Goal: Task Accomplishment & Management: Manage account settings

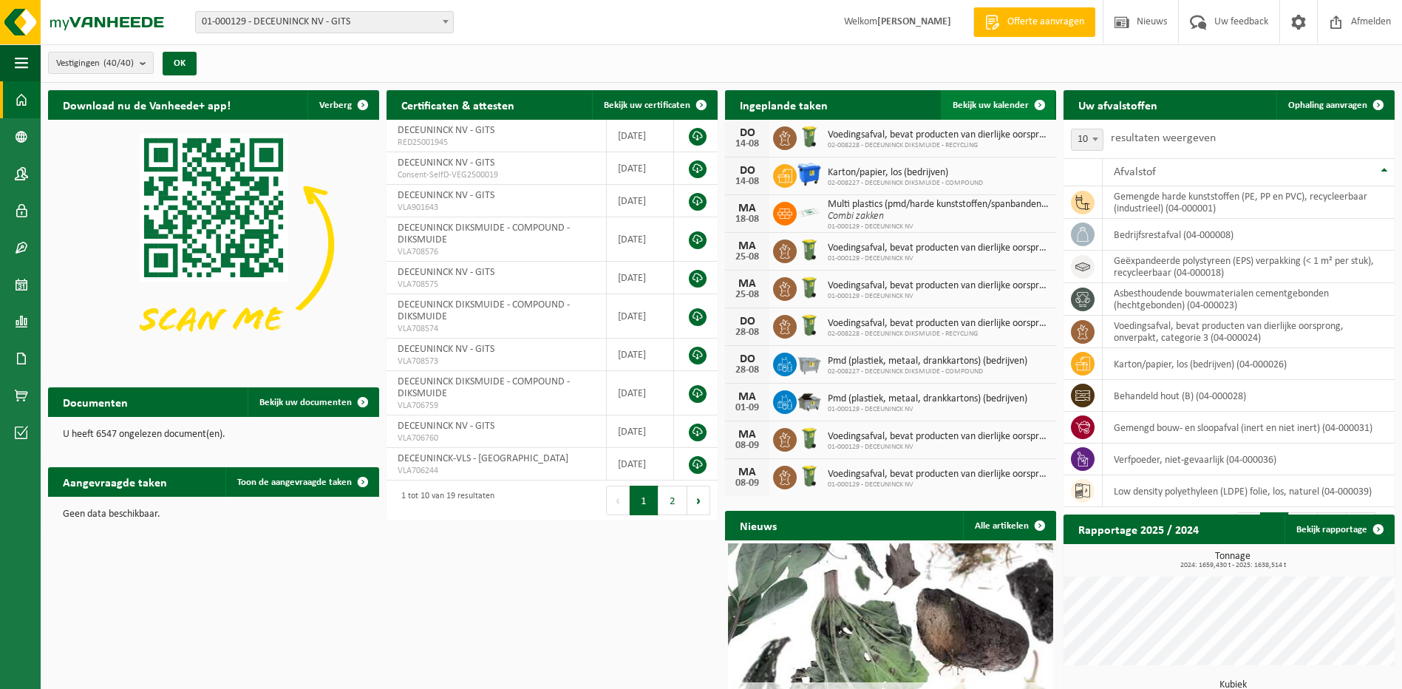
click at [1006, 98] on link "Bekijk uw kalender" at bounding box center [997, 105] width 114 height 30
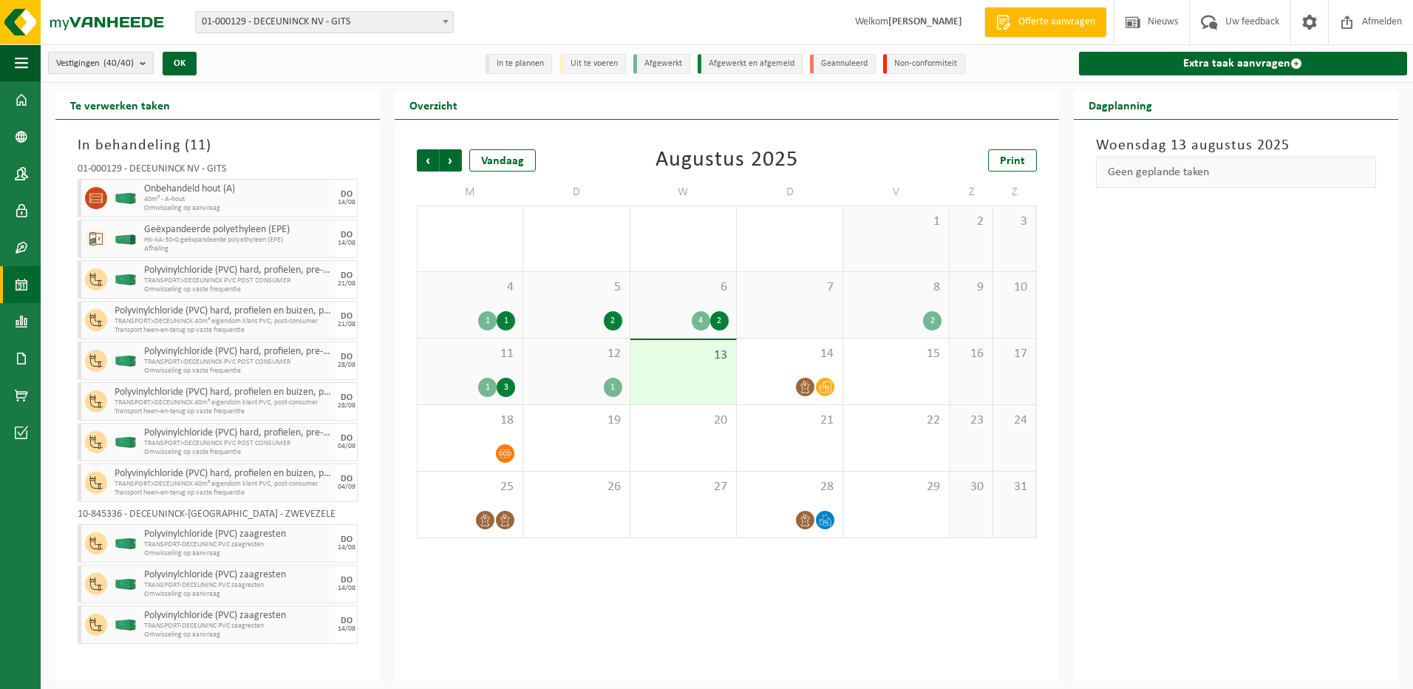
click at [137, 66] on button "Vestigingen (40/40)" at bounding box center [101, 63] width 106 height 22
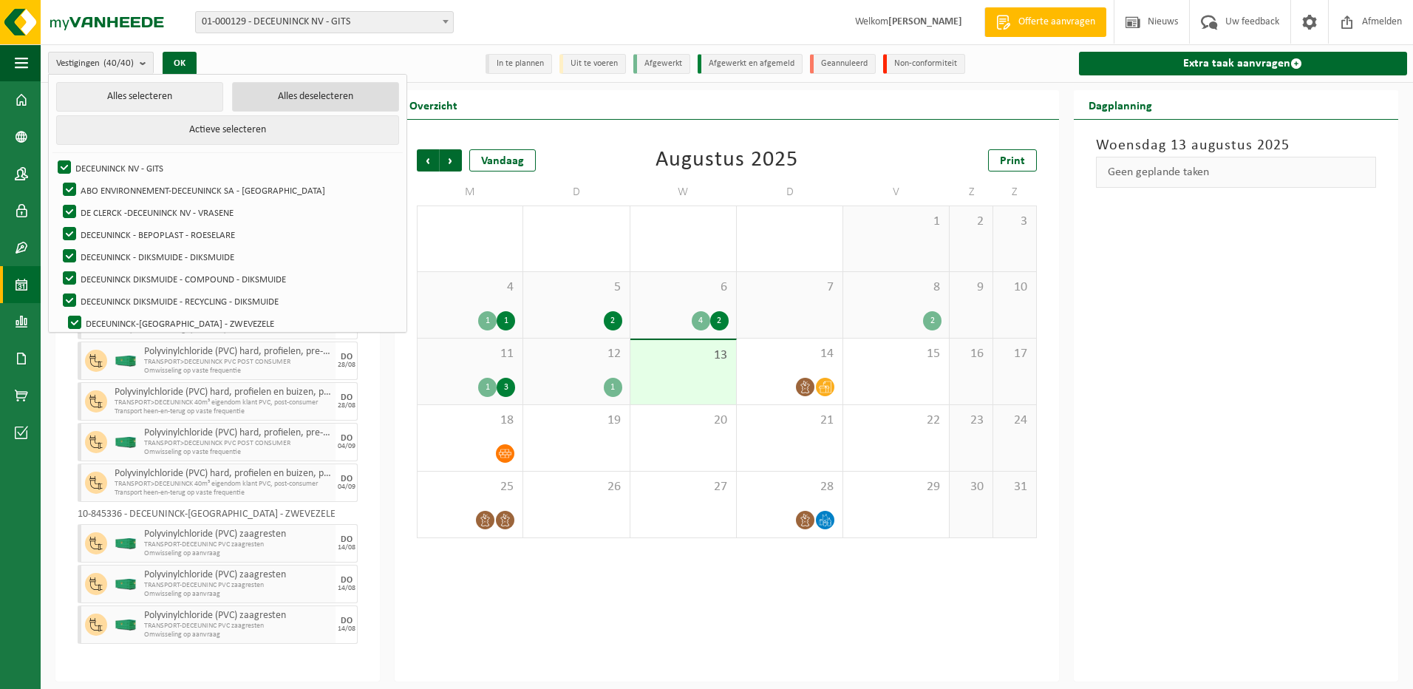
click at [232, 103] on button "Alles deselecteren" at bounding box center [315, 97] width 167 height 30
checkbox input "false"
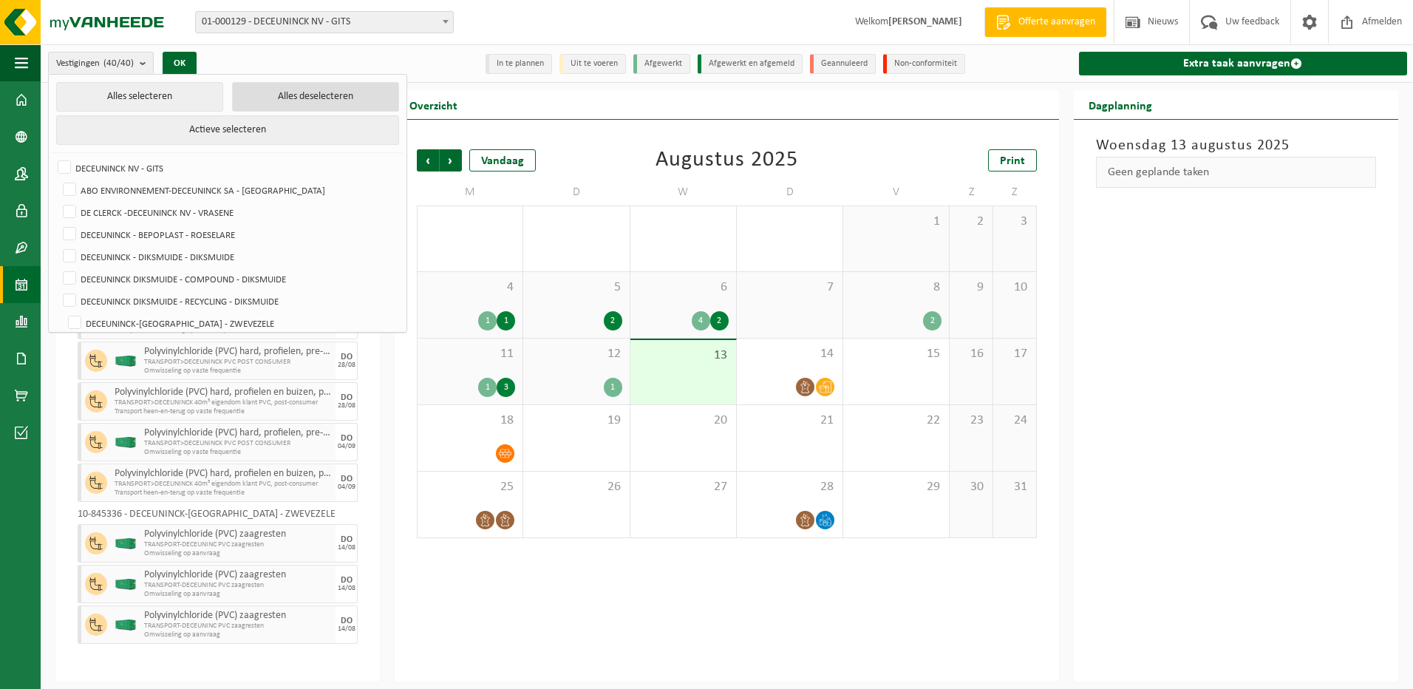
checkbox input "false"
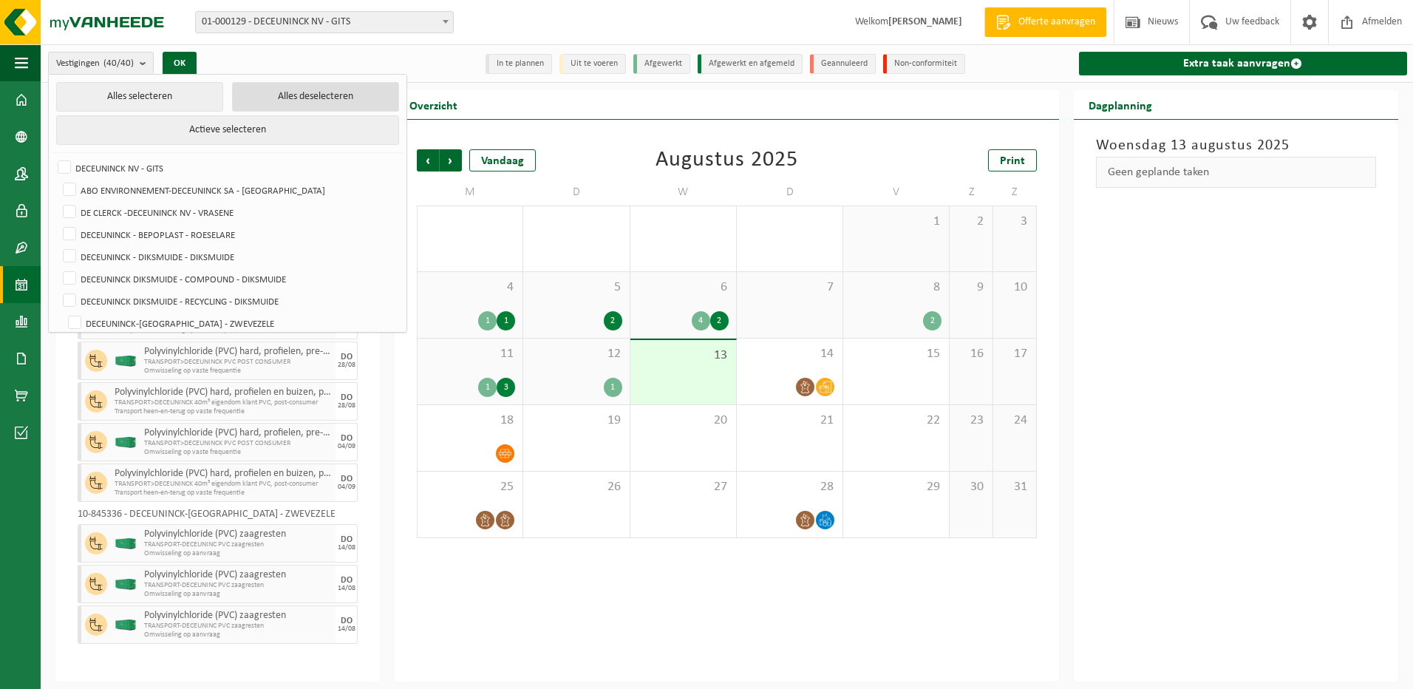
checkbox input "false"
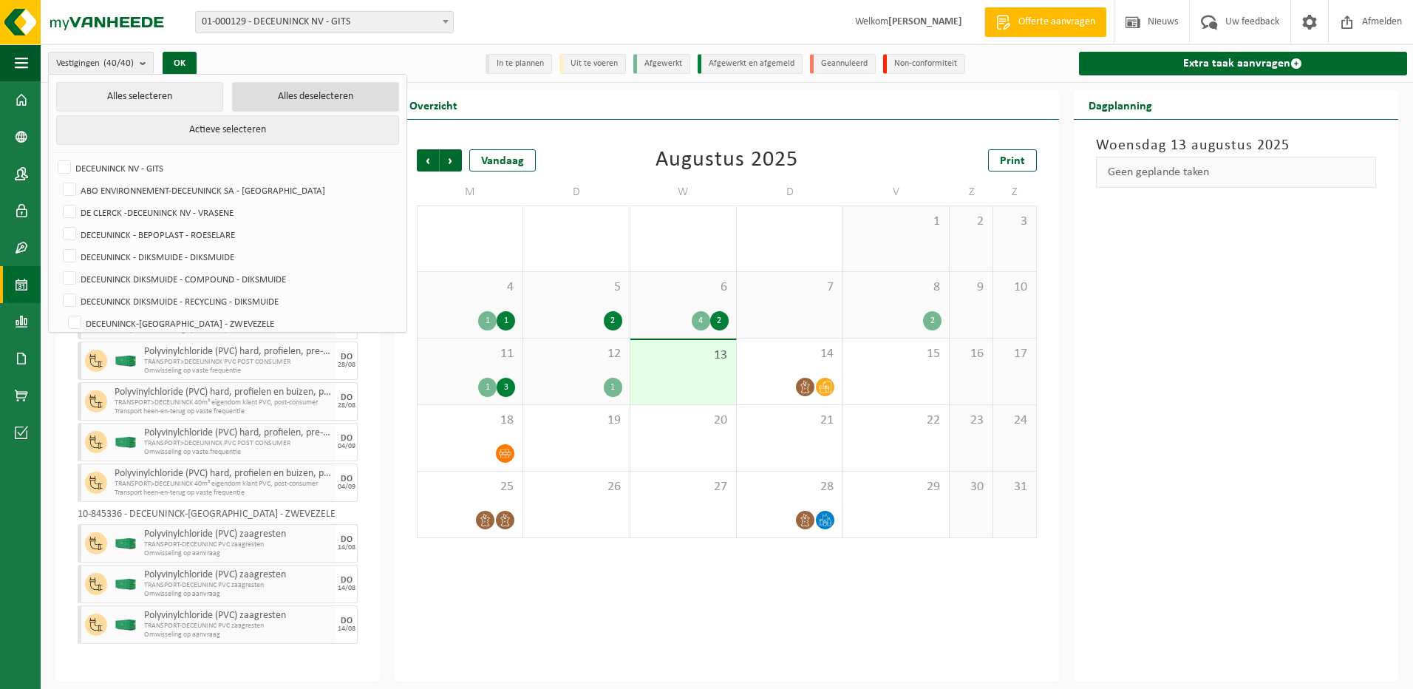
checkbox input "false"
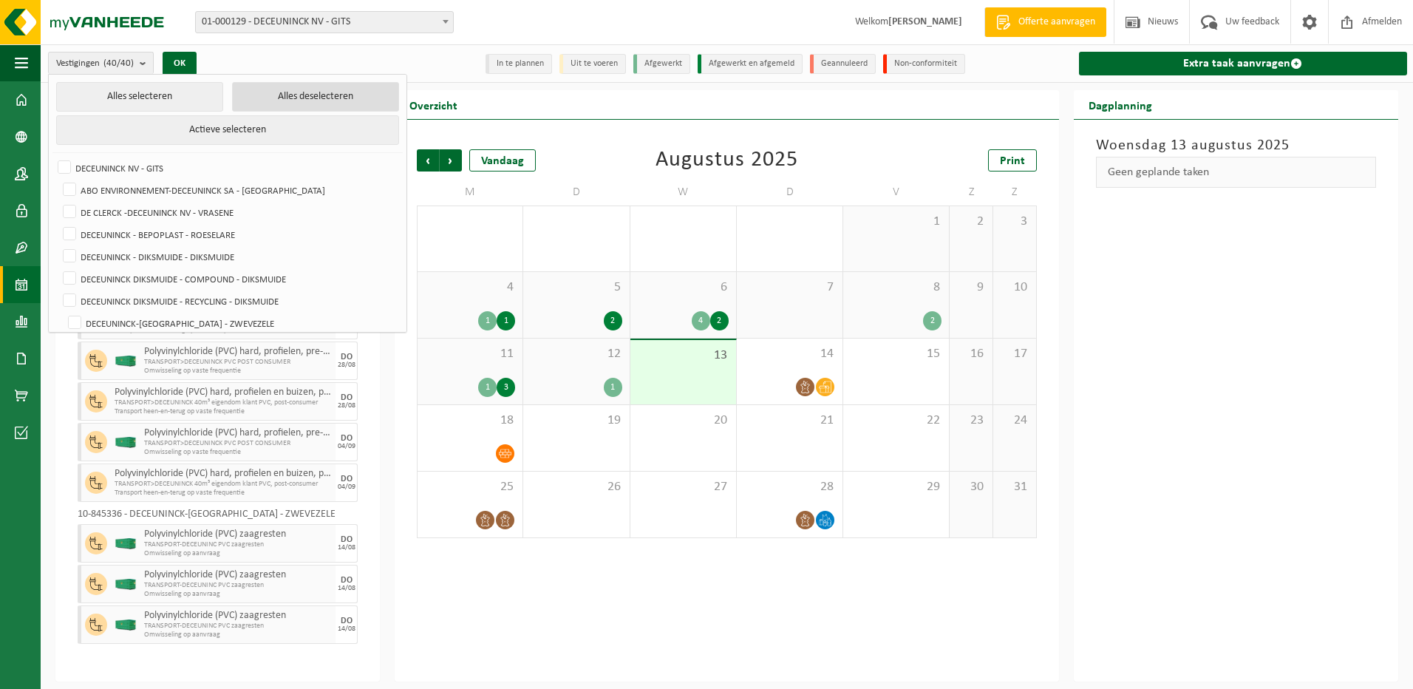
checkbox input "false"
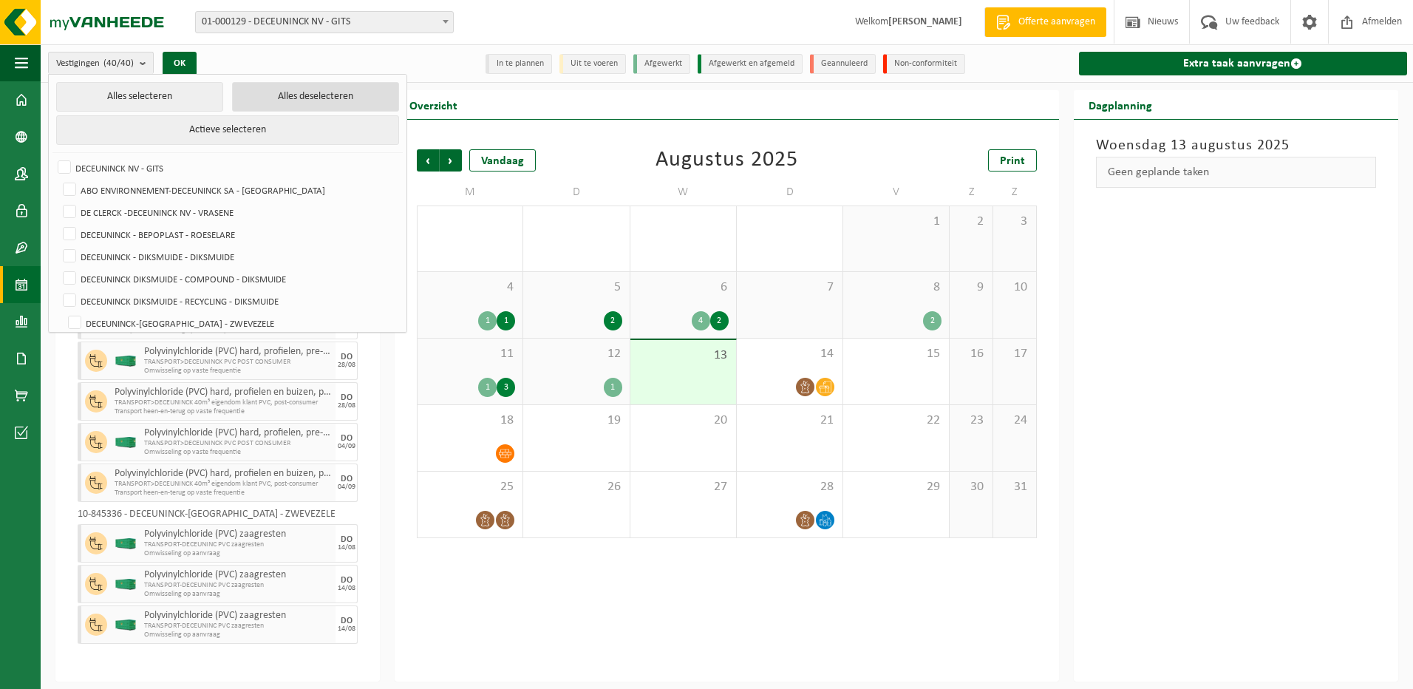
checkbox input "false"
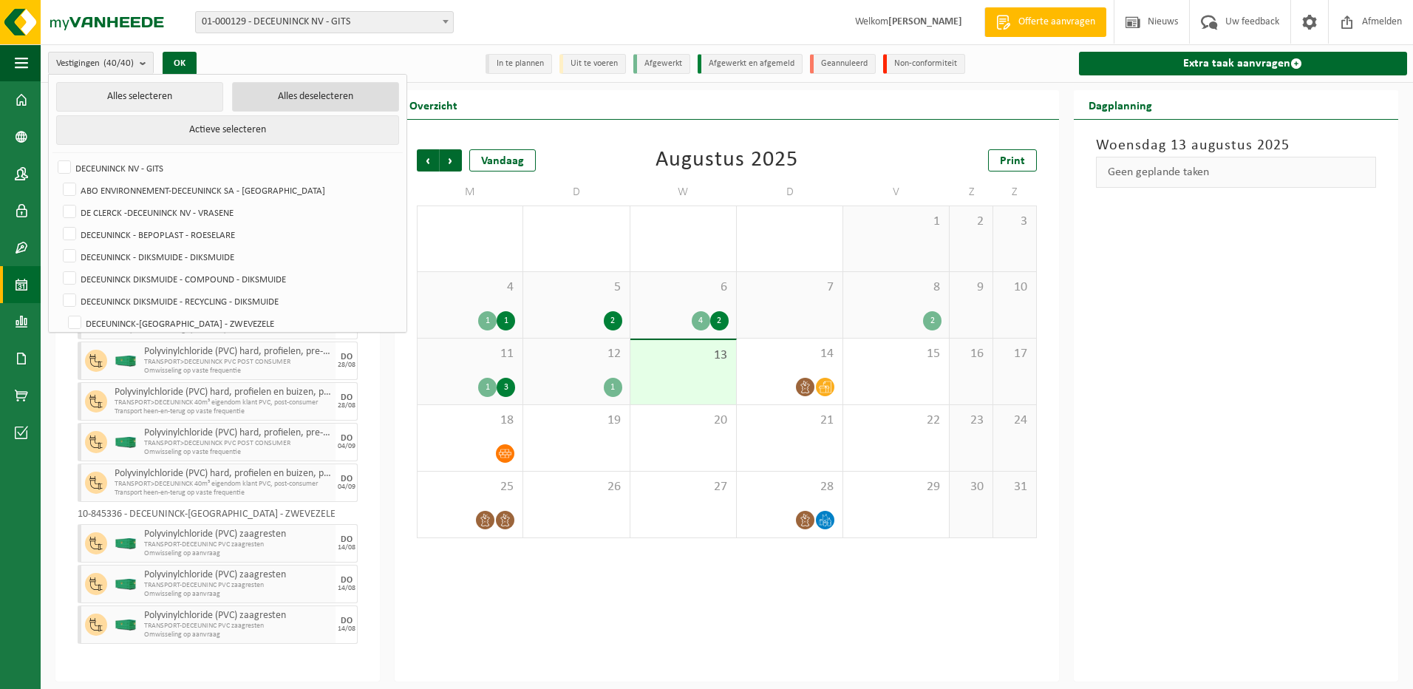
checkbox input "false"
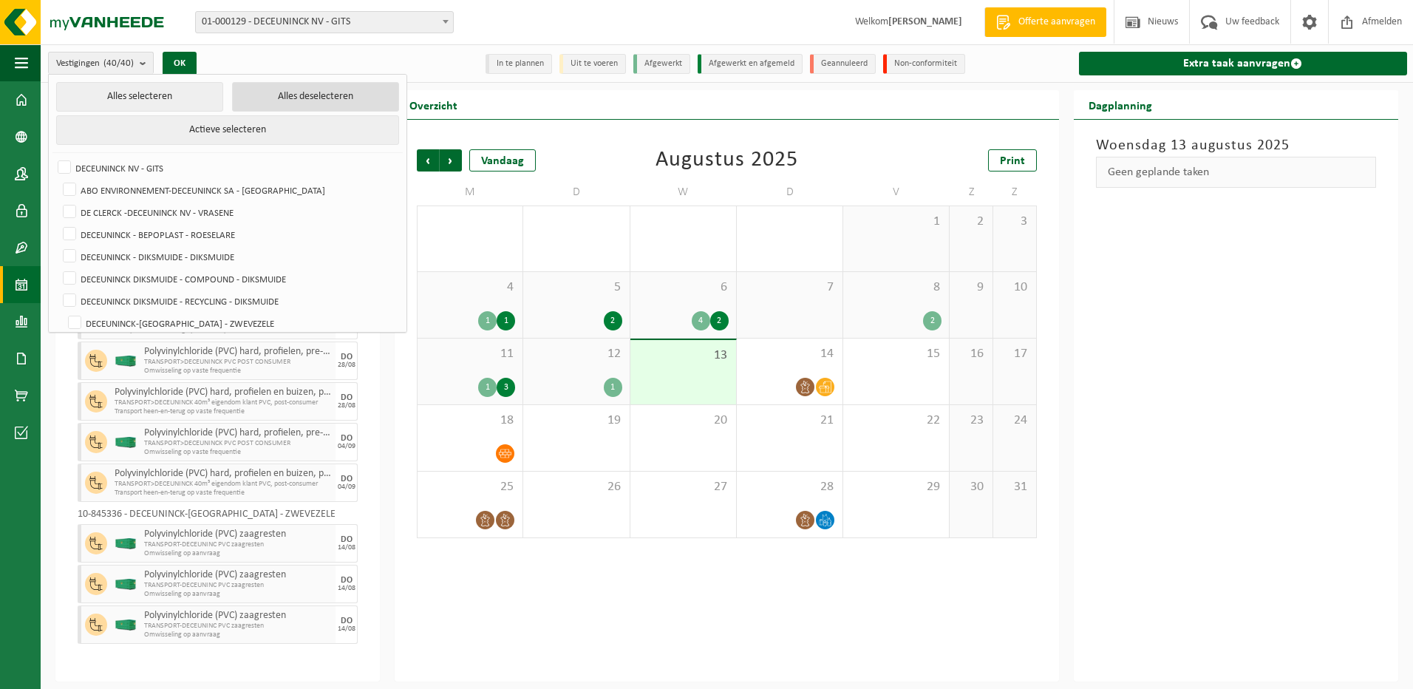
checkbox input "false"
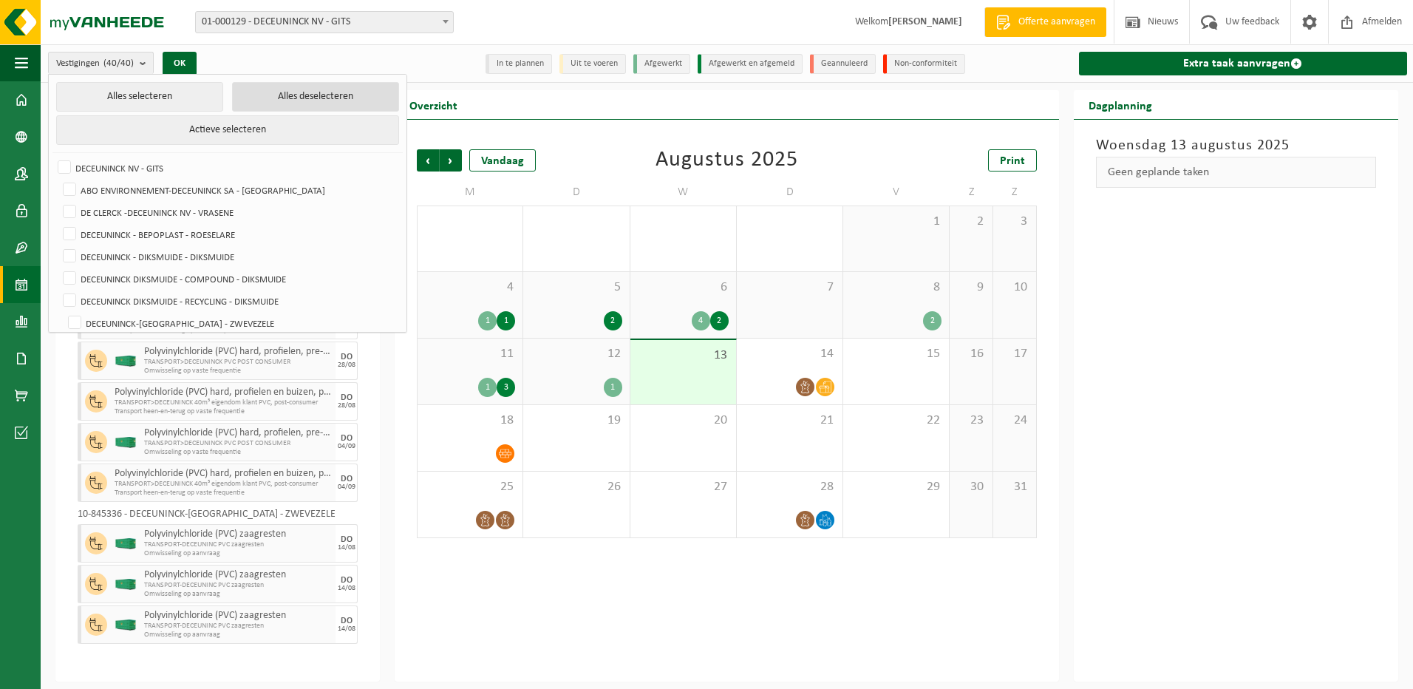
checkbox input "false"
click at [88, 250] on label "DECEUNINCK - DIKSMUIDE - DIKSMUIDE" at bounding box center [229, 256] width 338 height 22
click at [58, 245] on input "DECEUNINCK - DIKSMUIDE - DIKSMUIDE" at bounding box center [57, 245] width 1 height 1
checkbox input "true"
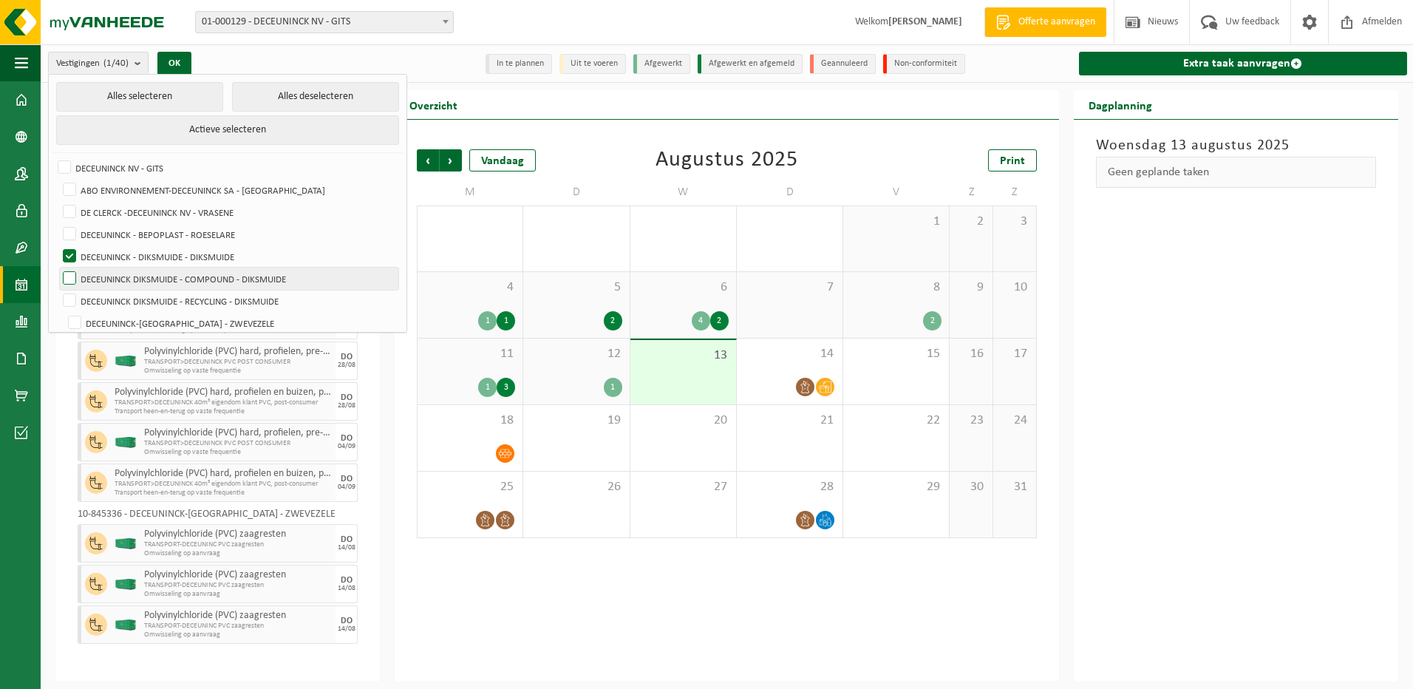
click at [88, 270] on label "DECEUNINCK DIKSMUIDE - COMPOUND - DIKSMUIDE" at bounding box center [229, 278] width 338 height 22
click at [58, 267] on input "DECEUNINCK DIKSMUIDE - COMPOUND - DIKSMUIDE" at bounding box center [57, 267] width 1 height 1
checkbox input "true"
click at [85, 290] on label "DECEUNINCK DIKSMUIDE - RECYCLING - DIKSMUIDE" at bounding box center [229, 301] width 338 height 22
click at [58, 290] on input "DECEUNINCK DIKSMUIDE - RECYCLING - DIKSMUIDE" at bounding box center [57, 289] width 1 height 1
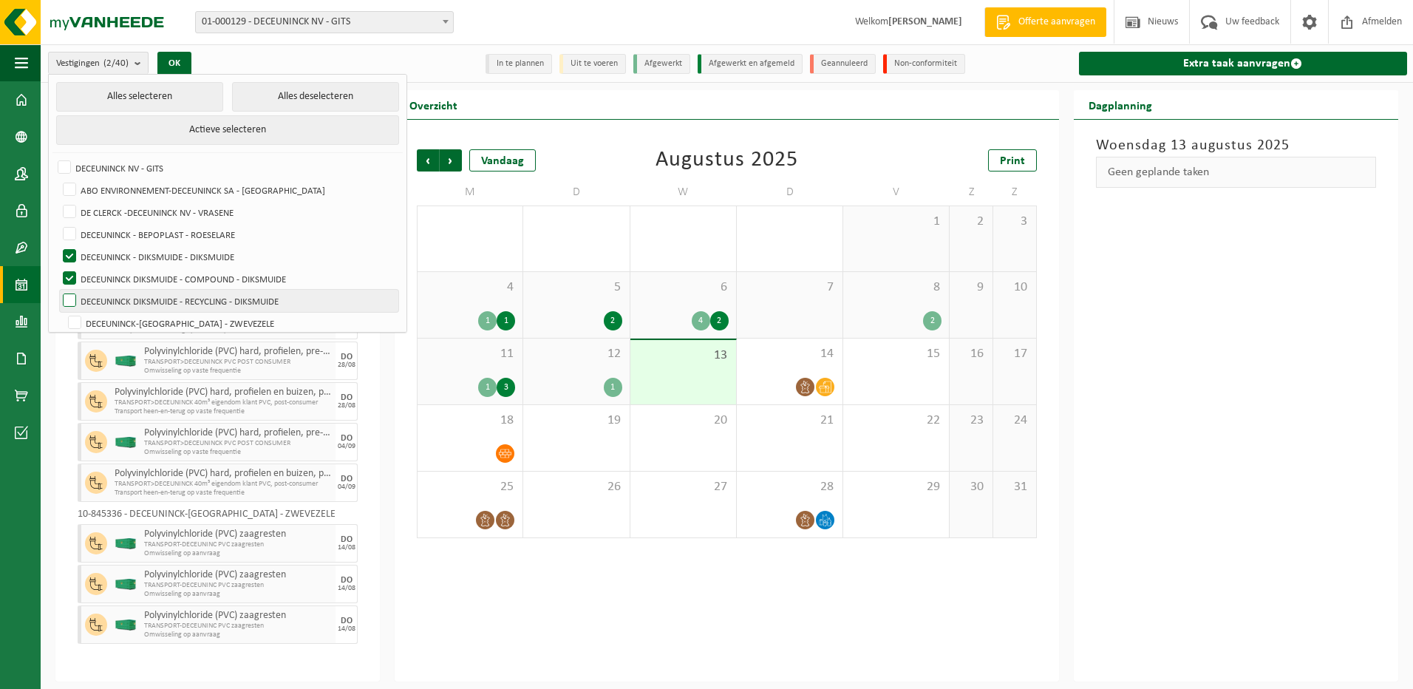
checkbox input "true"
click at [168, 61] on button "OK" at bounding box center [174, 64] width 34 height 24
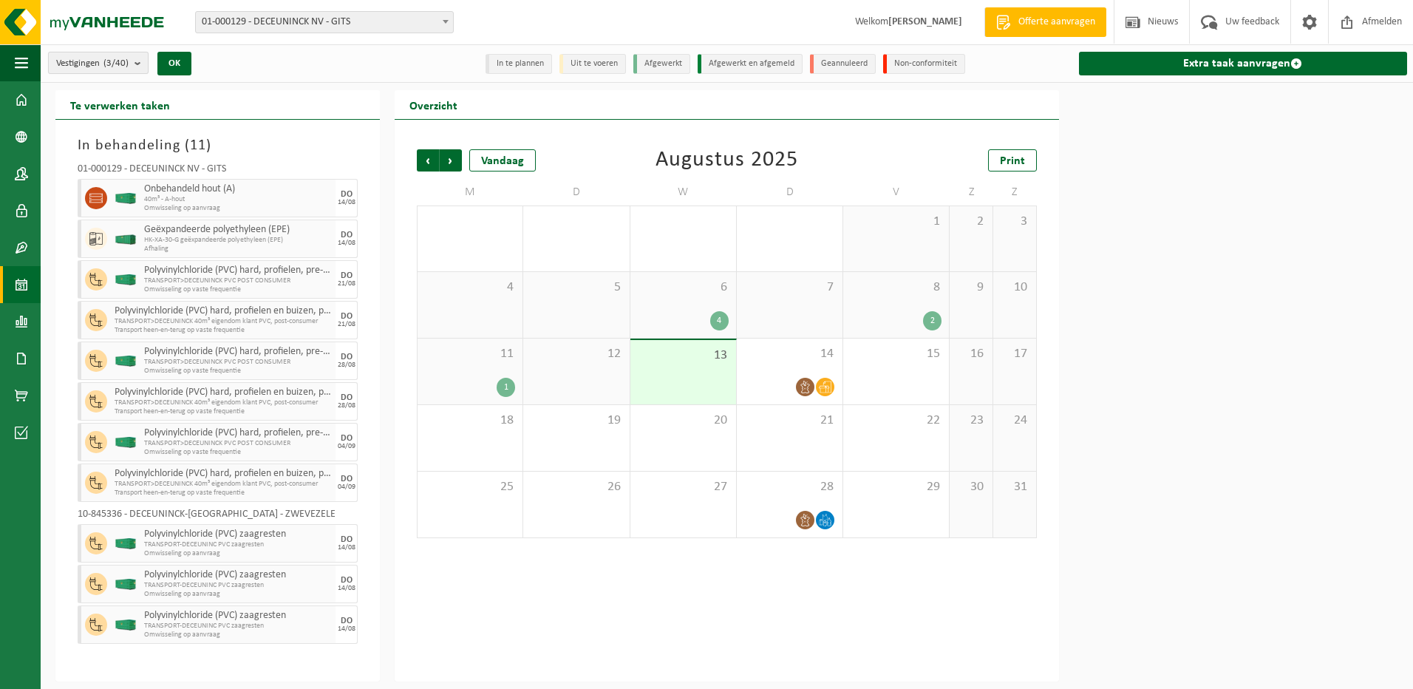
click at [114, 61] on count "(3/40)" at bounding box center [115, 63] width 25 height 10
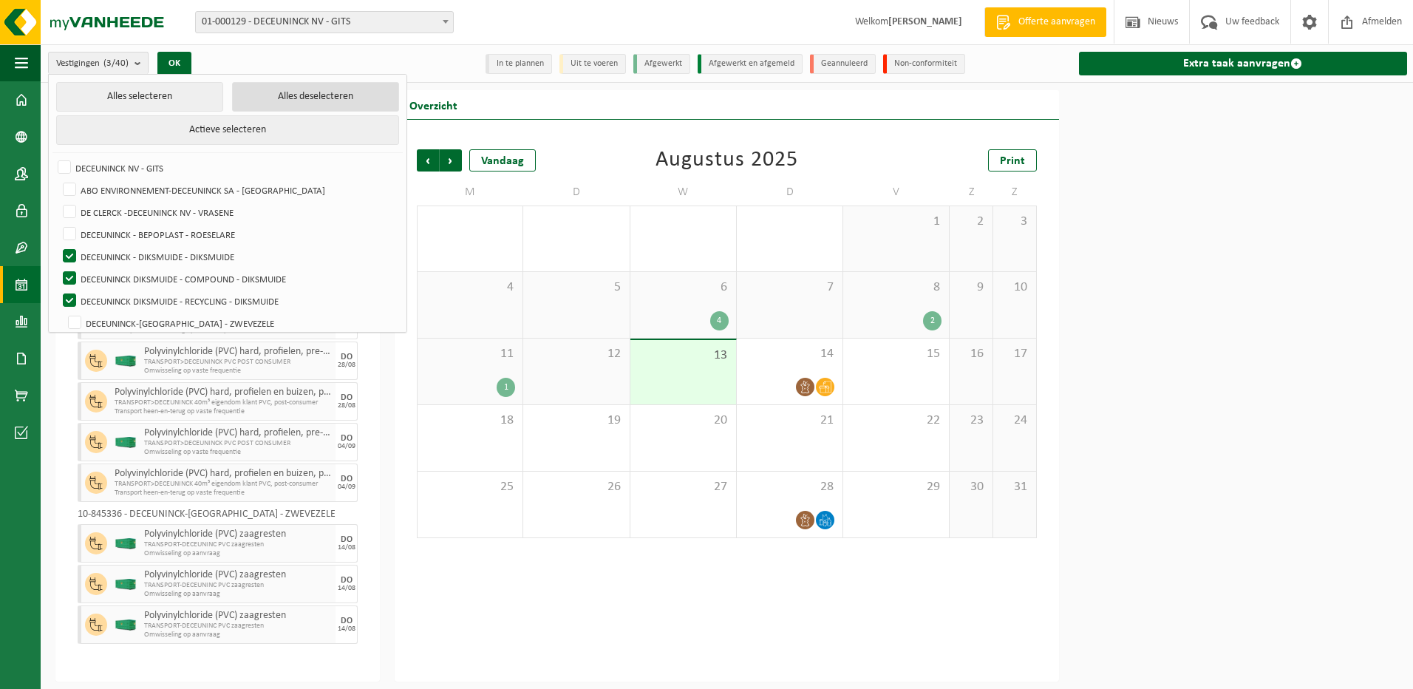
click at [232, 100] on button "Alles deselecteren" at bounding box center [315, 97] width 167 height 30
checkbox input "false"
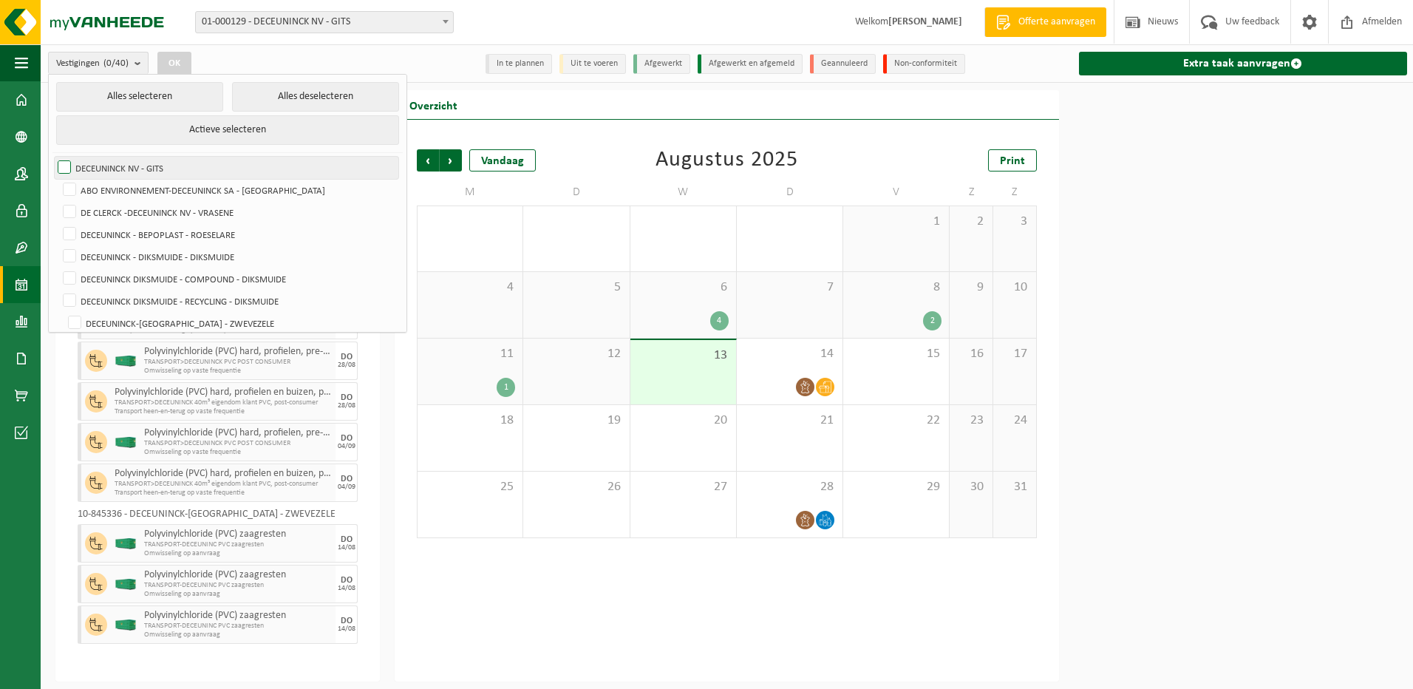
click at [70, 163] on label "DECEUNINCK NV - GITS" at bounding box center [227, 168] width 344 height 22
click at [52, 157] on input "DECEUNINCK NV - GITS" at bounding box center [52, 156] width 1 height 1
click at [66, 162] on label "DECEUNINCK NV - GITS" at bounding box center [227, 168] width 344 height 22
click at [52, 157] on input "DECEUNINCK NV - GITS" at bounding box center [52, 156] width 1 height 1
click at [152, 92] on button "Alles selecteren" at bounding box center [139, 97] width 167 height 30
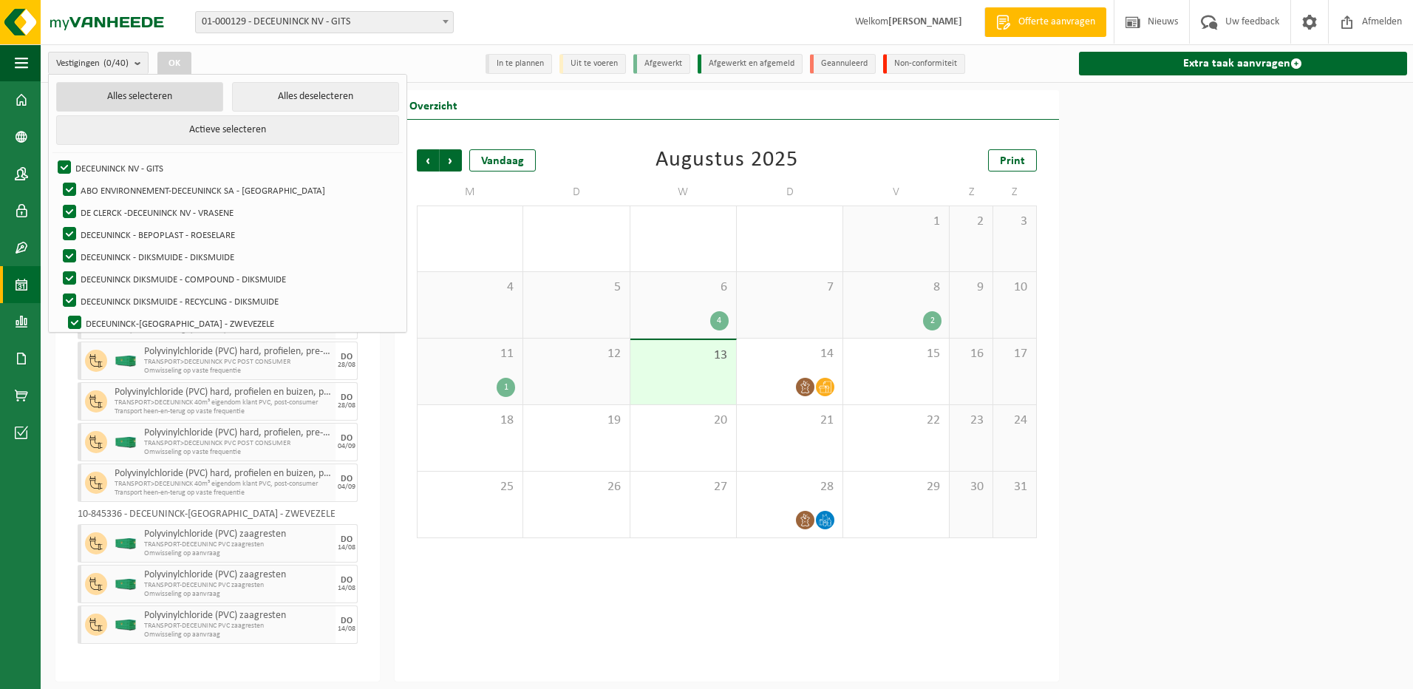
checkbox input "true"
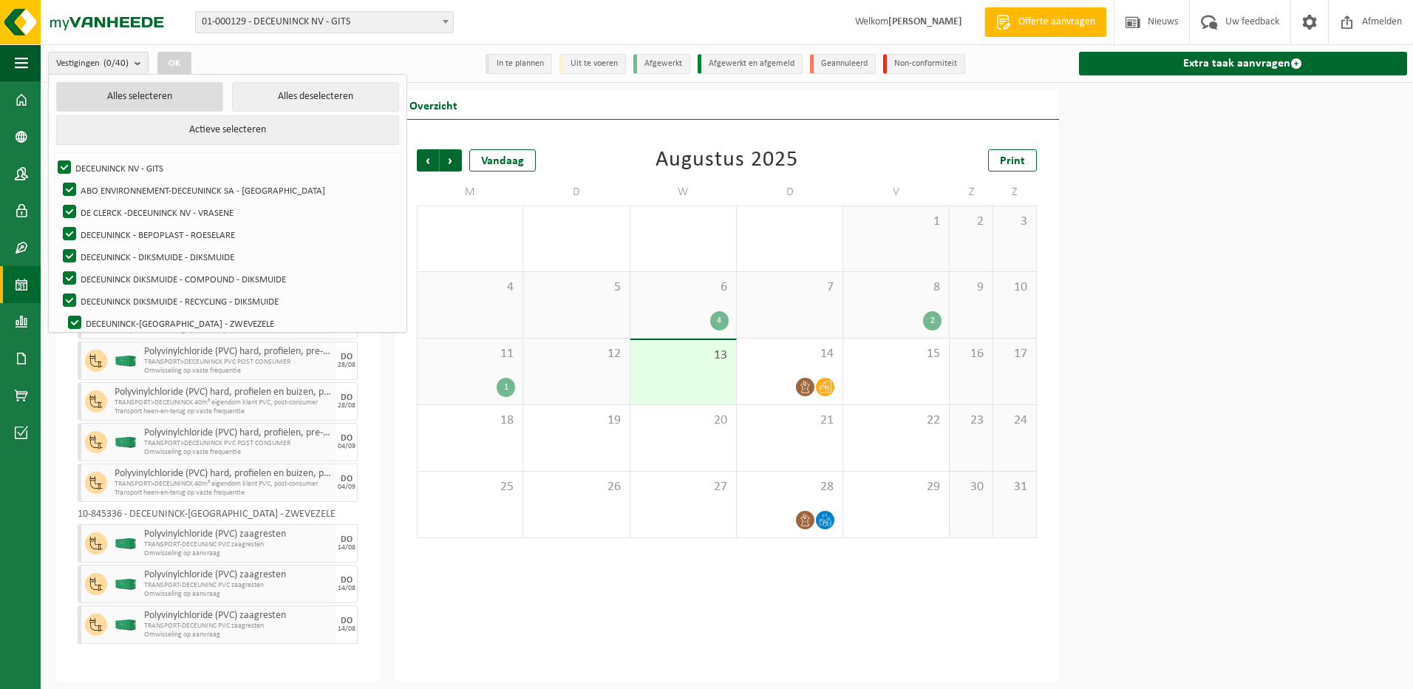
checkbox input "true"
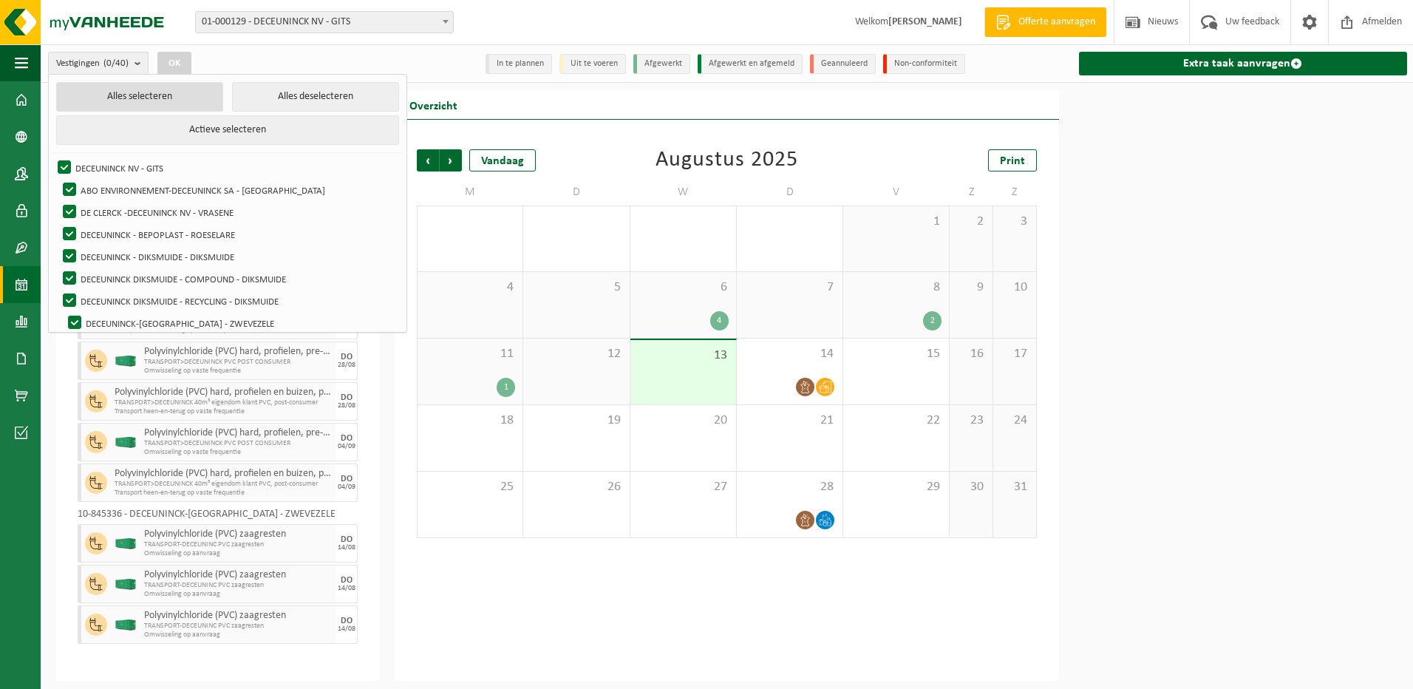
checkbox input "true"
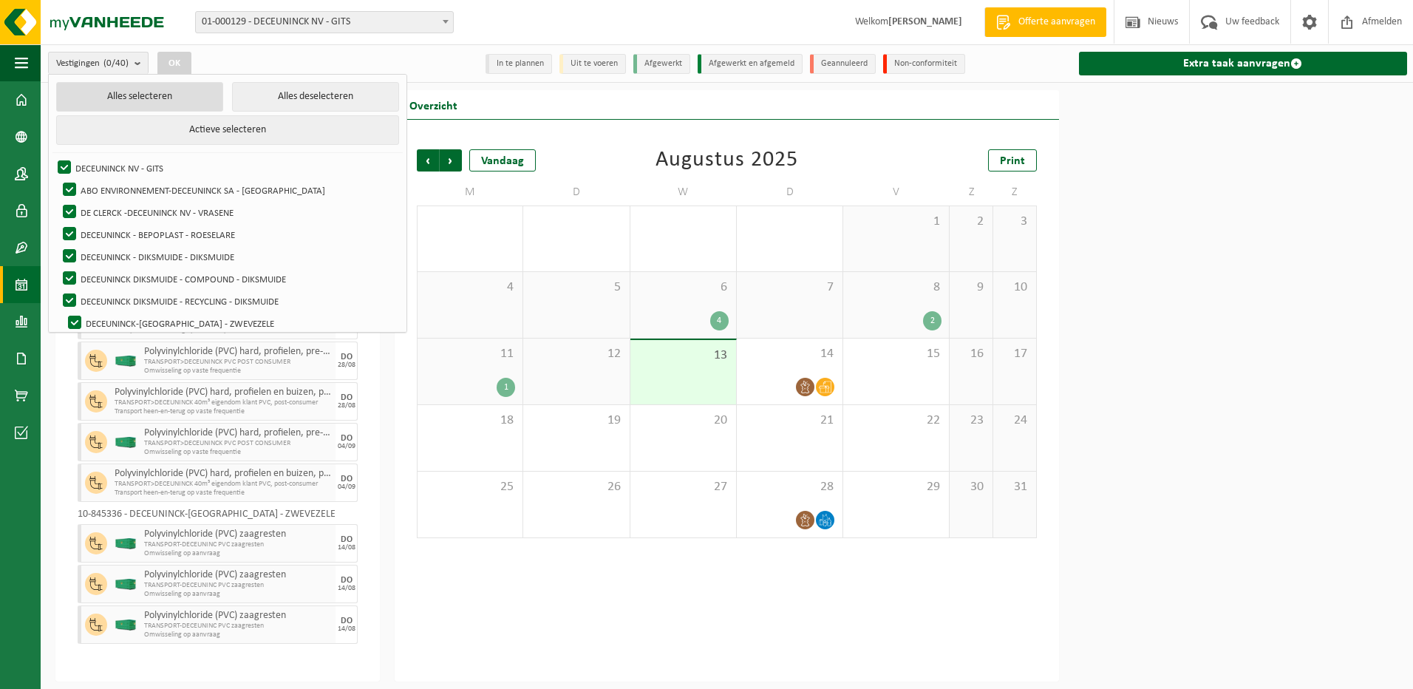
checkbox input "true"
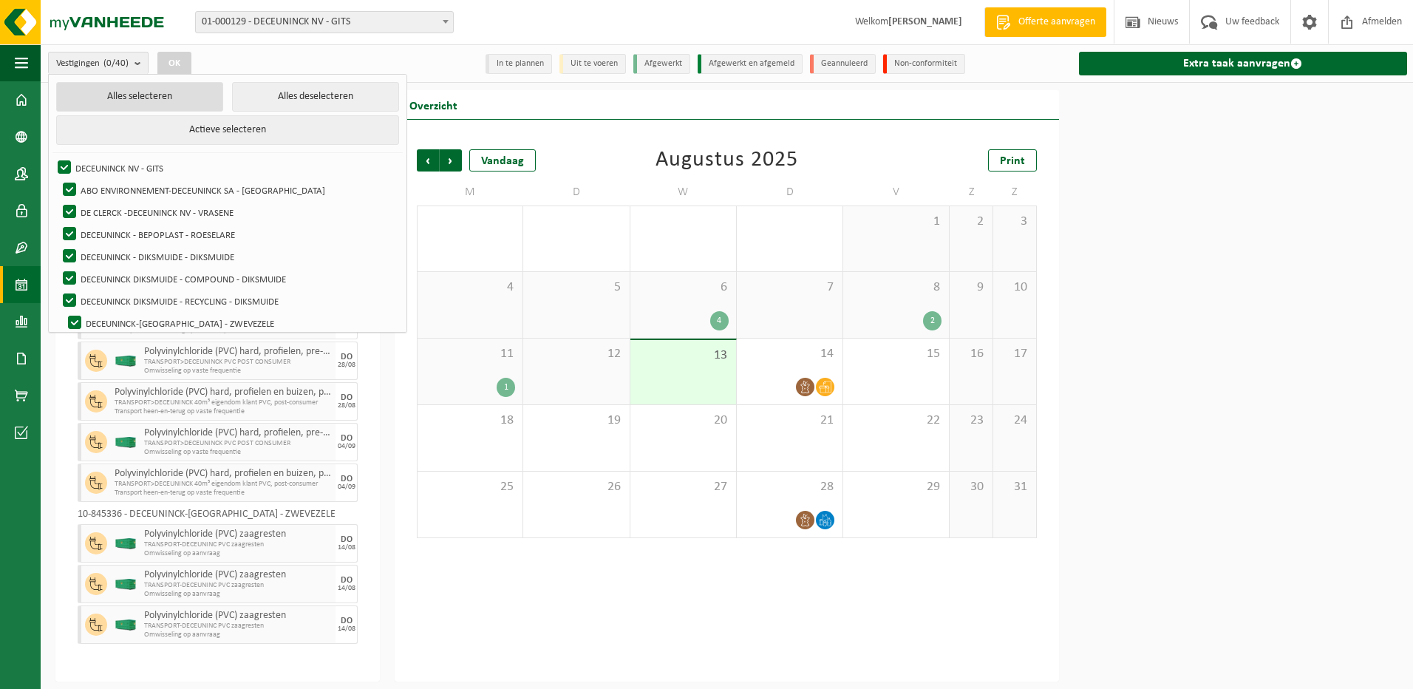
checkbox input "true"
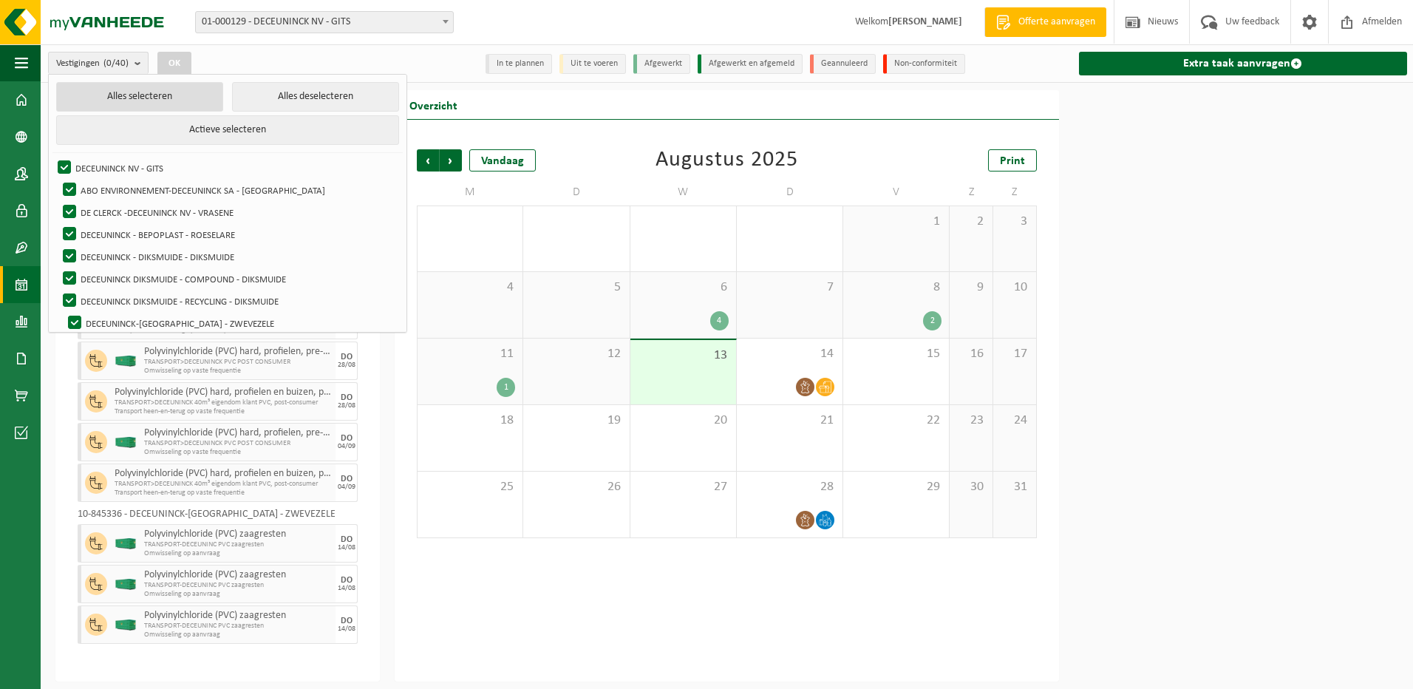
checkbox input "true"
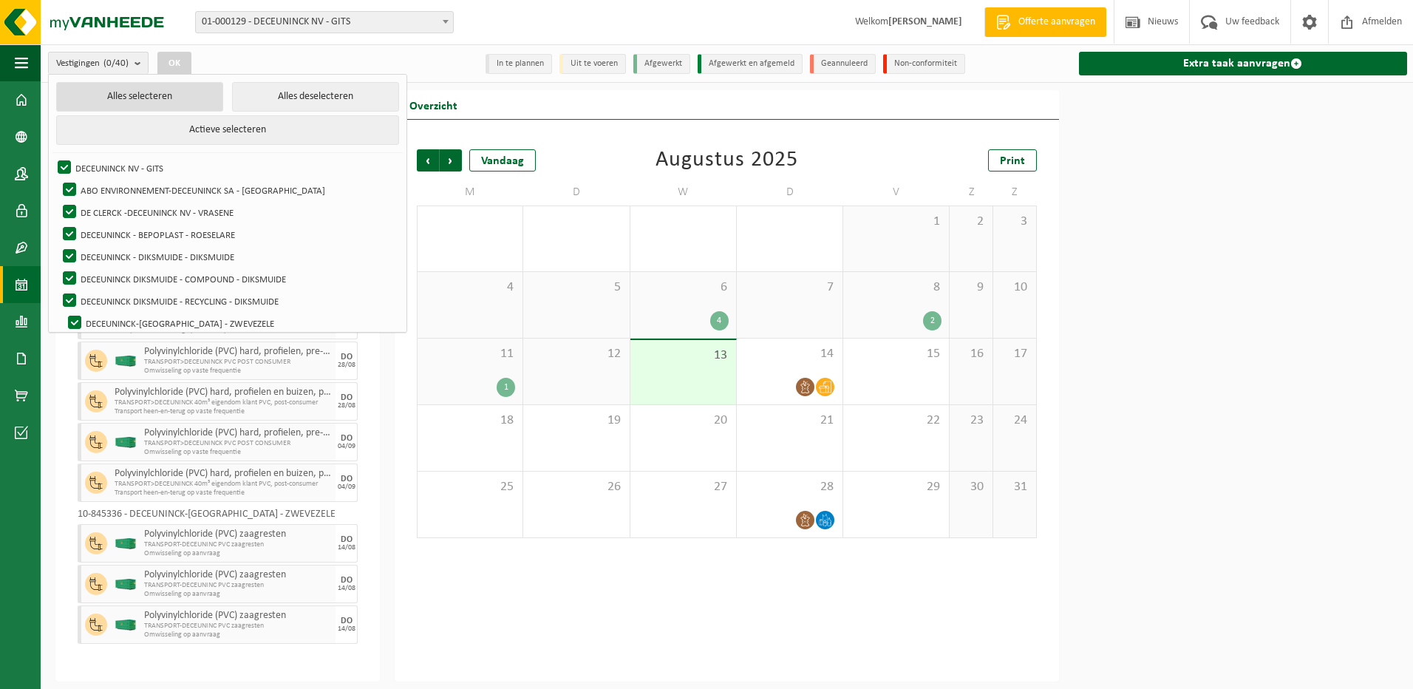
checkbox input "true"
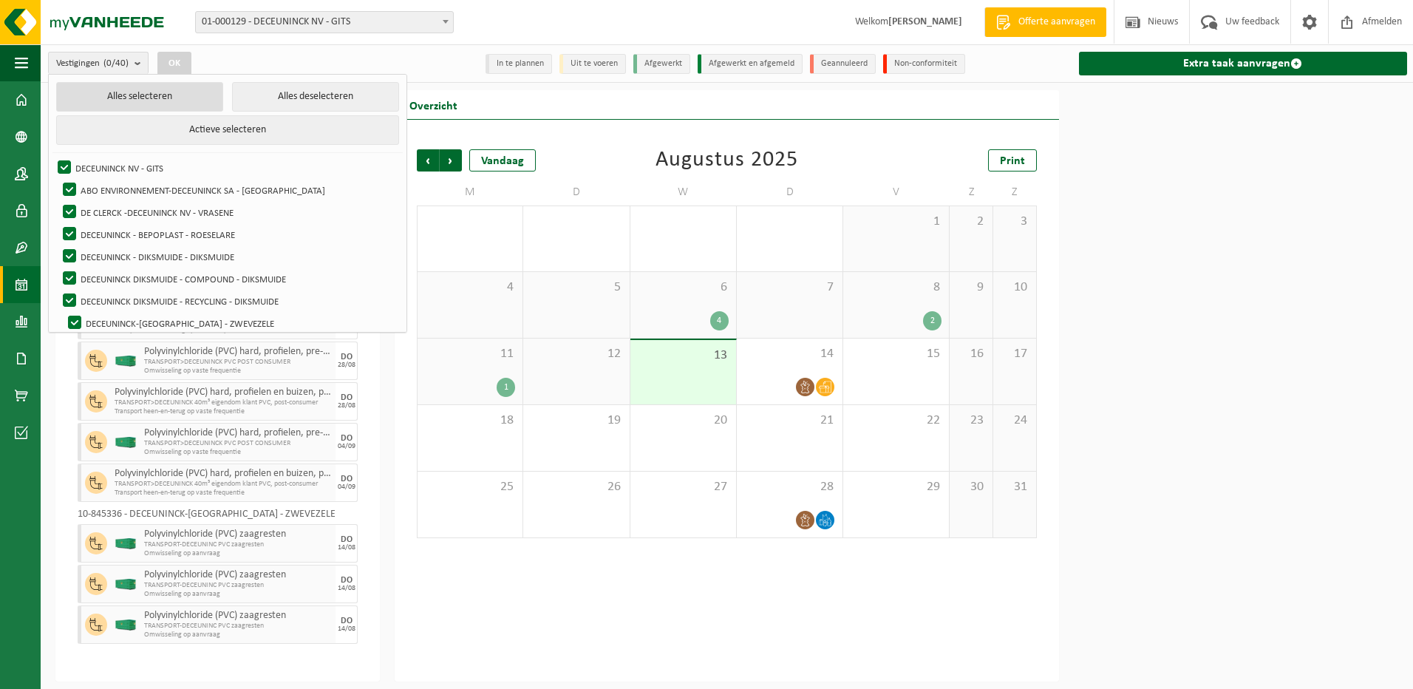
checkbox input "true"
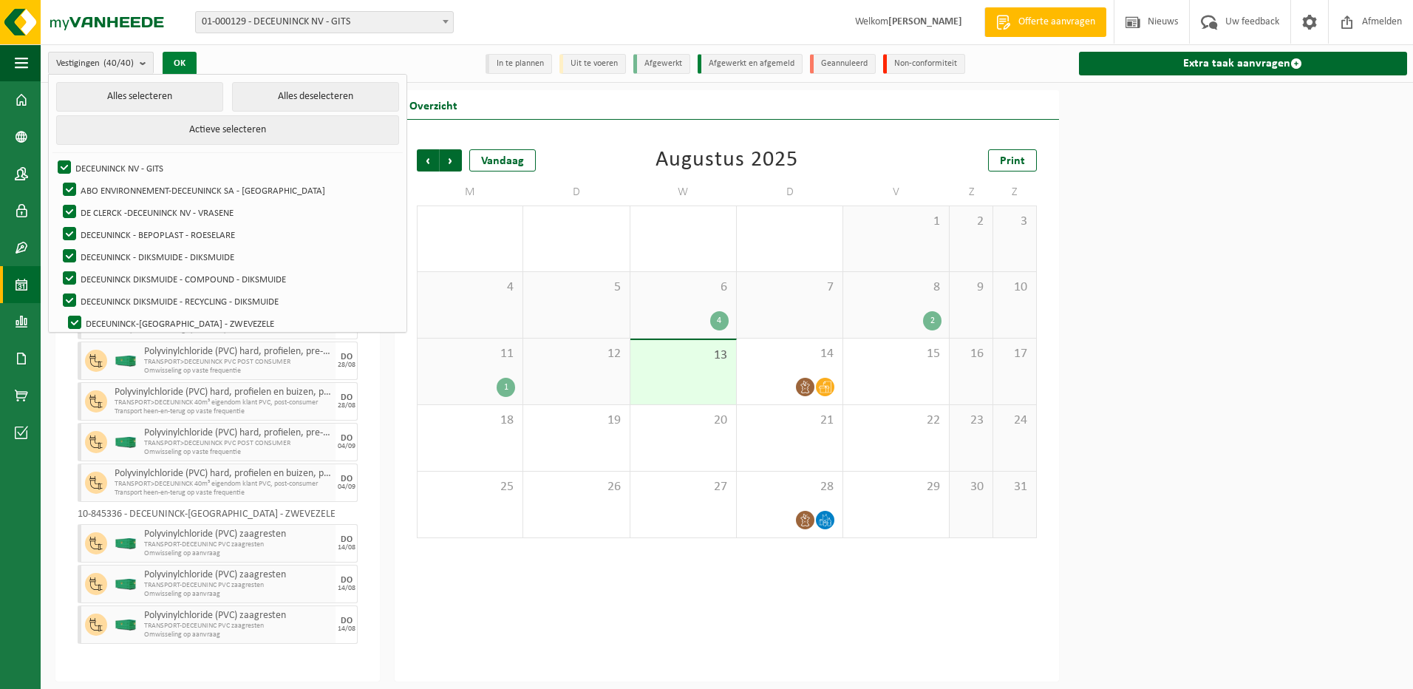
click at [180, 61] on button "OK" at bounding box center [180, 64] width 34 height 24
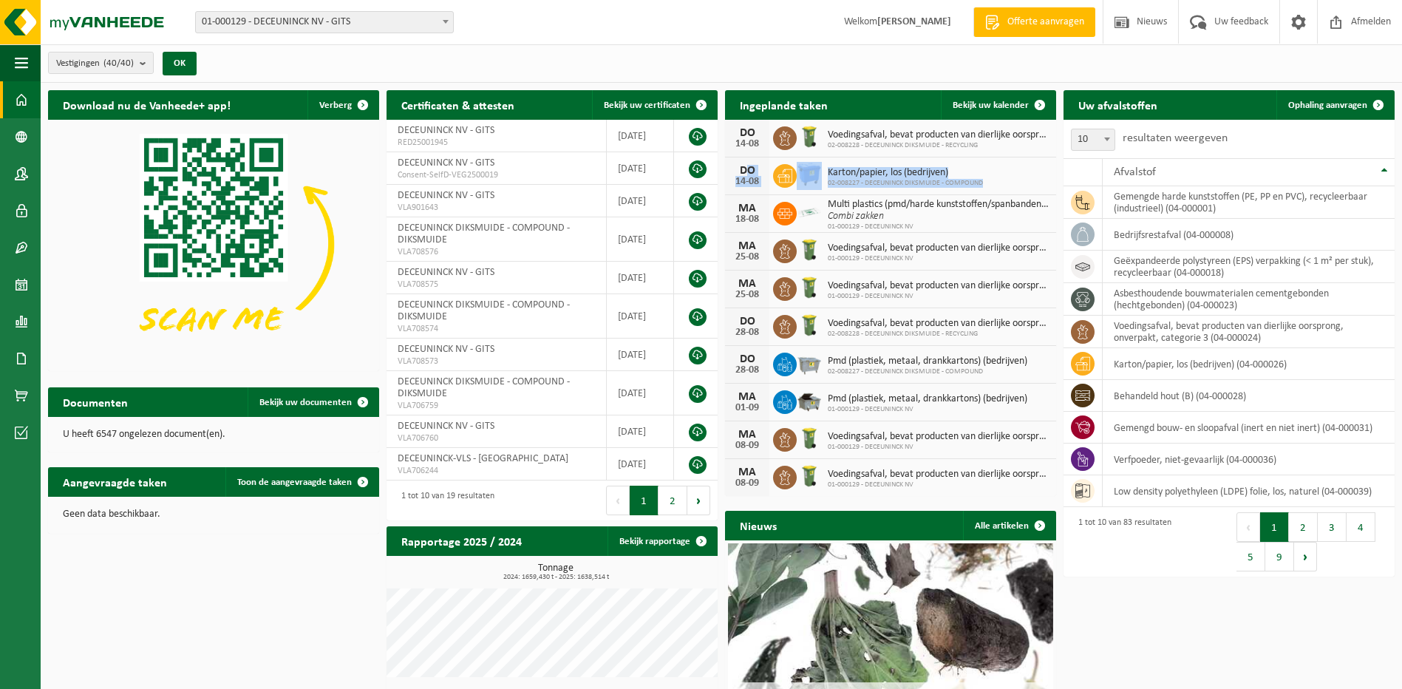
drag, startPoint x: 990, startPoint y: 185, endPoint x: 736, endPoint y: 170, distance: 254.6
click at [736, 170] on div "DO 14-08 Karton/papier, los (bedrijven) 02-008227 - DECEUNINCK DIKSMUIDE - COMP…" at bounding box center [890, 176] width 331 height 38
